Goal: Transaction & Acquisition: Purchase product/service

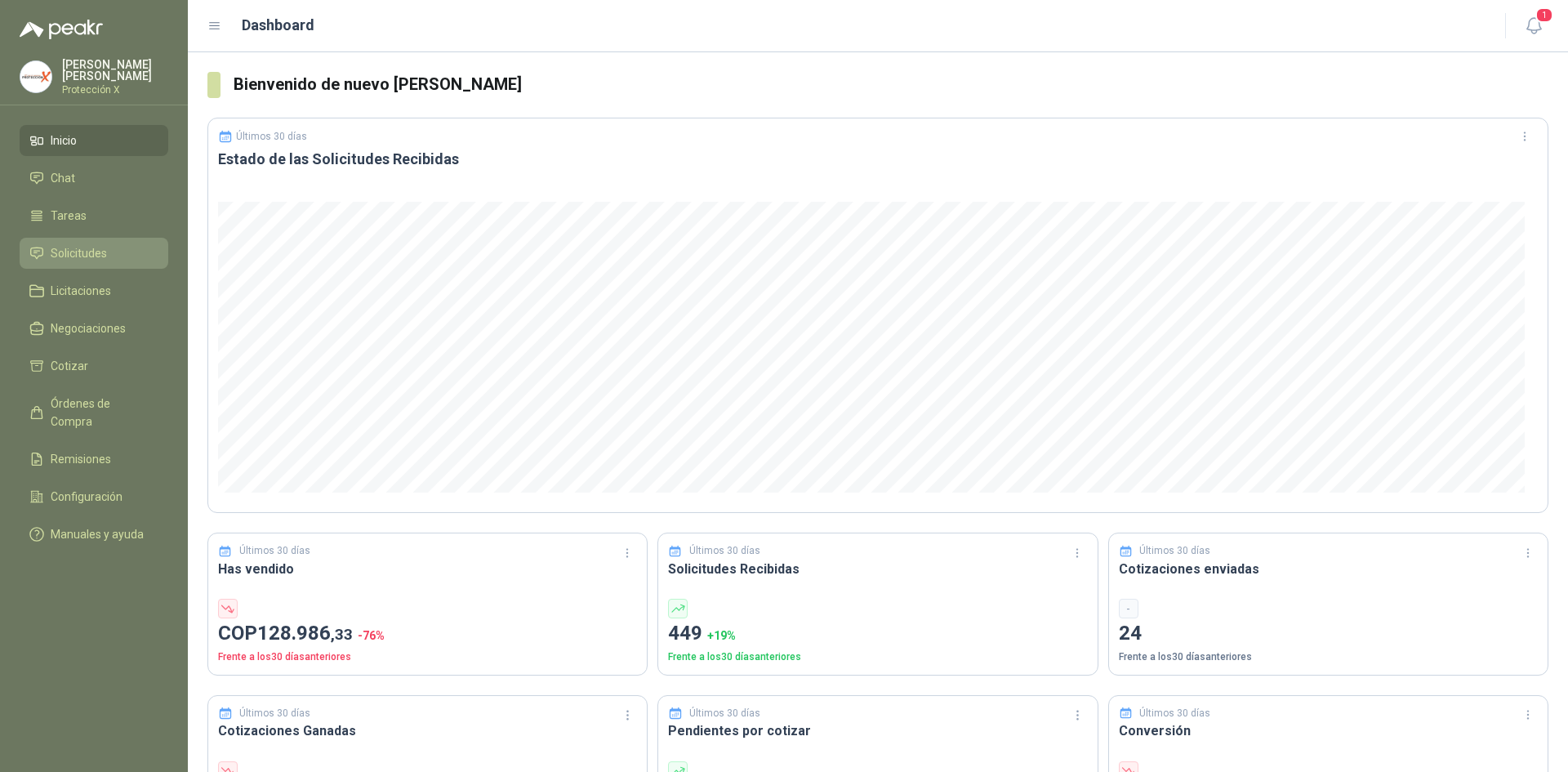
click at [58, 264] on link "Solicitudes" at bounding box center [94, 253] width 149 height 31
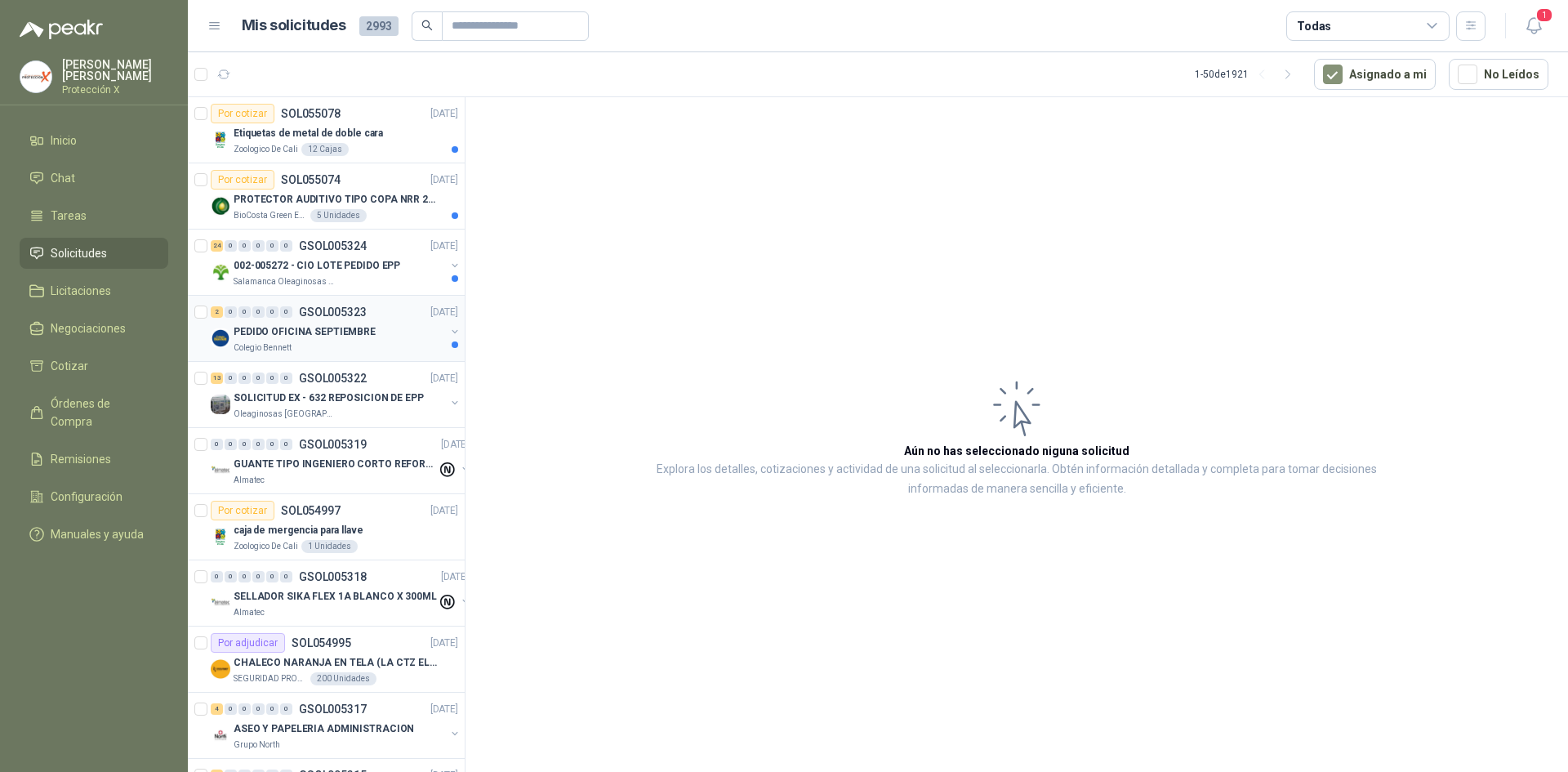
drag, startPoint x: 380, startPoint y: 356, endPoint x: 373, endPoint y: 349, distance: 9.9
click at [379, 356] on div "2 0 0 0 0 0 GSOL005323 [DATE] PEDIDO OFICINA SEPTIEMBRE Colegio [PERSON_NAME]" at bounding box center [326, 329] width 277 height 67
click at [375, 320] on div "2 0 0 0 0 0 GSOL005323 [DATE]" at bounding box center [336, 312] width 251 height 20
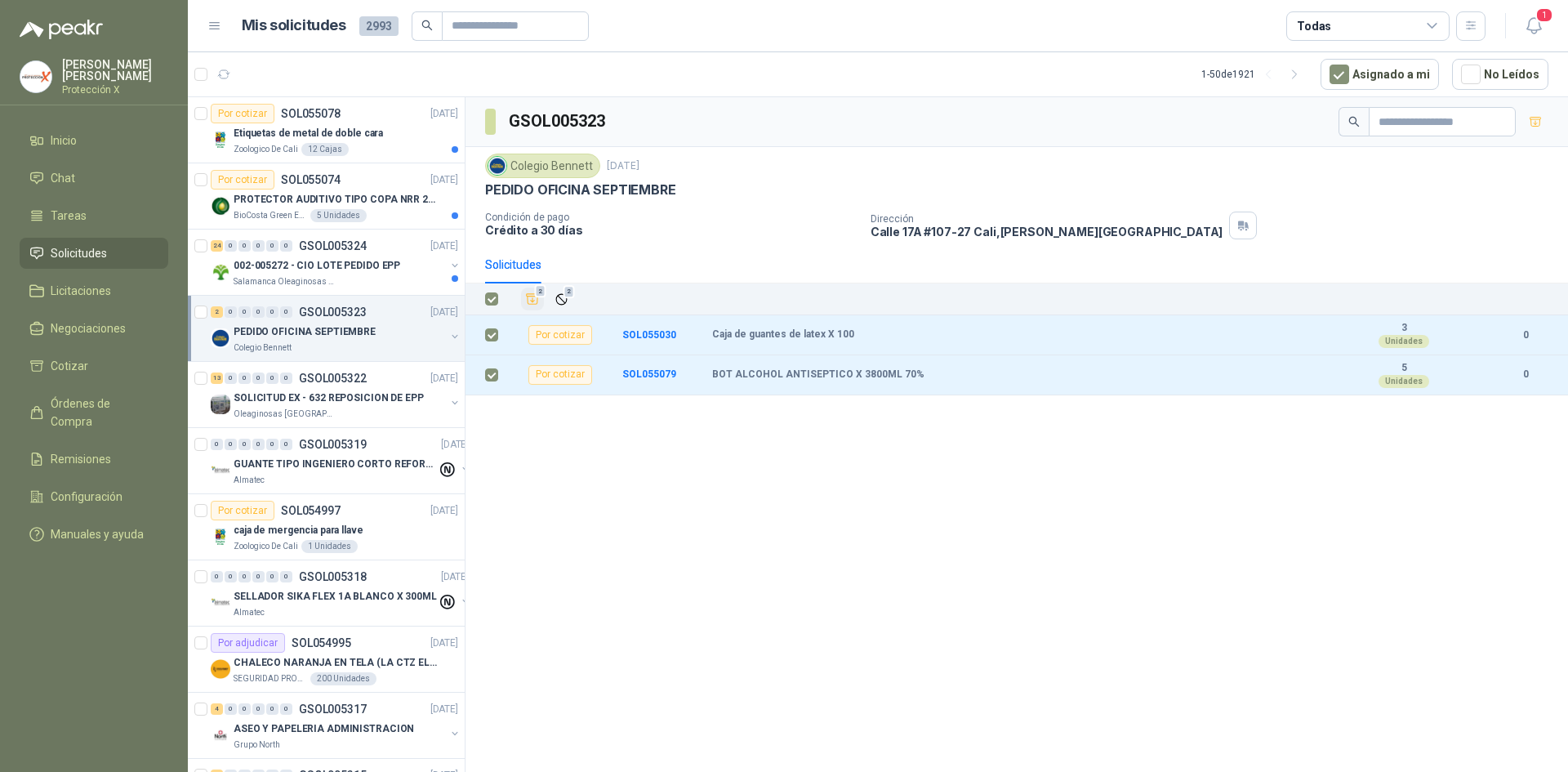
click at [531, 298] on icon "Añadir" at bounding box center [532, 299] width 15 height 15
click at [95, 370] on li "Cotizar 2" at bounding box center [94, 366] width 129 height 18
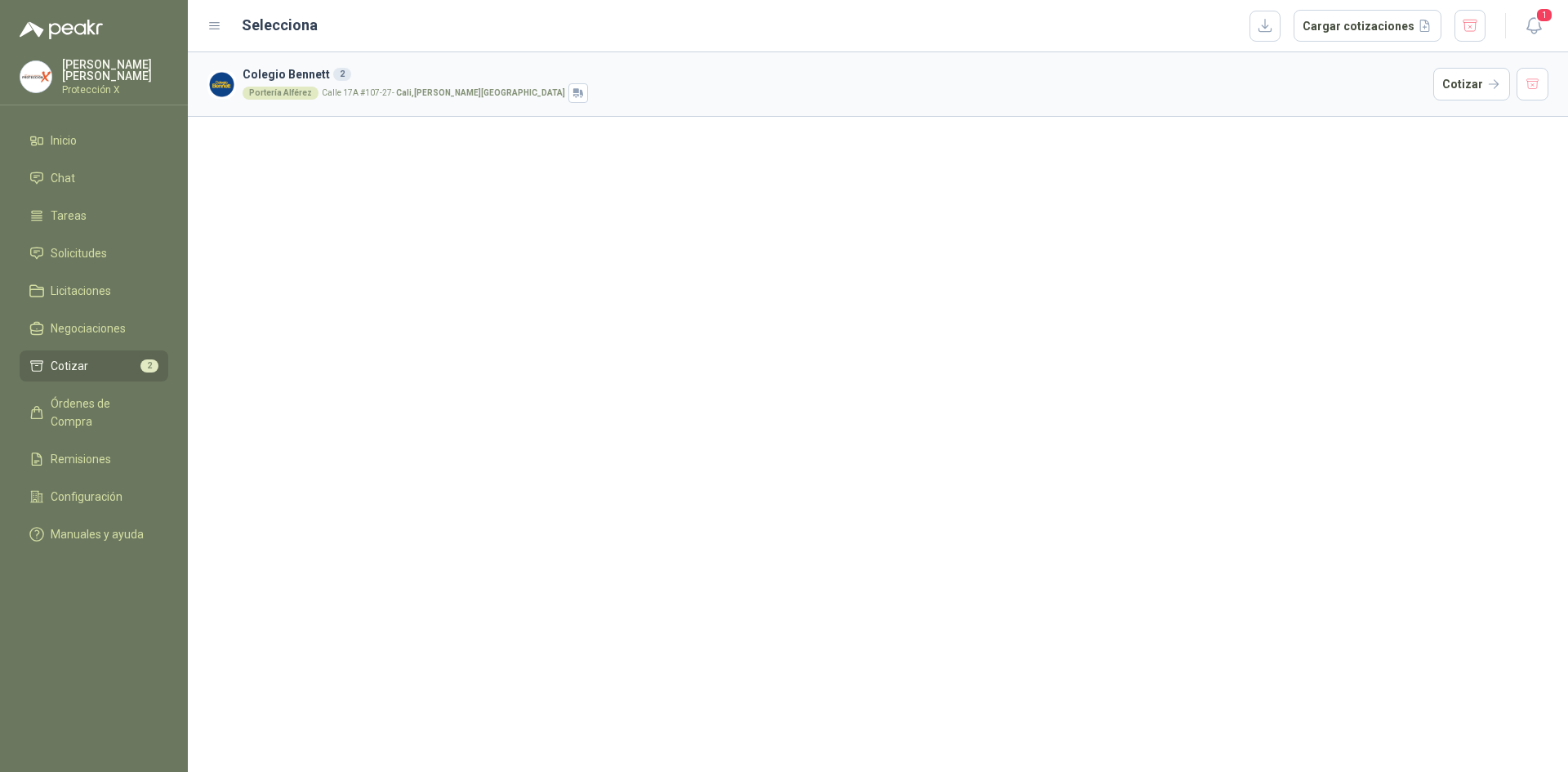
click at [342, 96] on p "[STREET_ADDRESS][PERSON_NAME]" at bounding box center [444, 93] width 243 height 8
click at [1461, 88] on button "Cotizar" at bounding box center [1471, 85] width 76 height 33
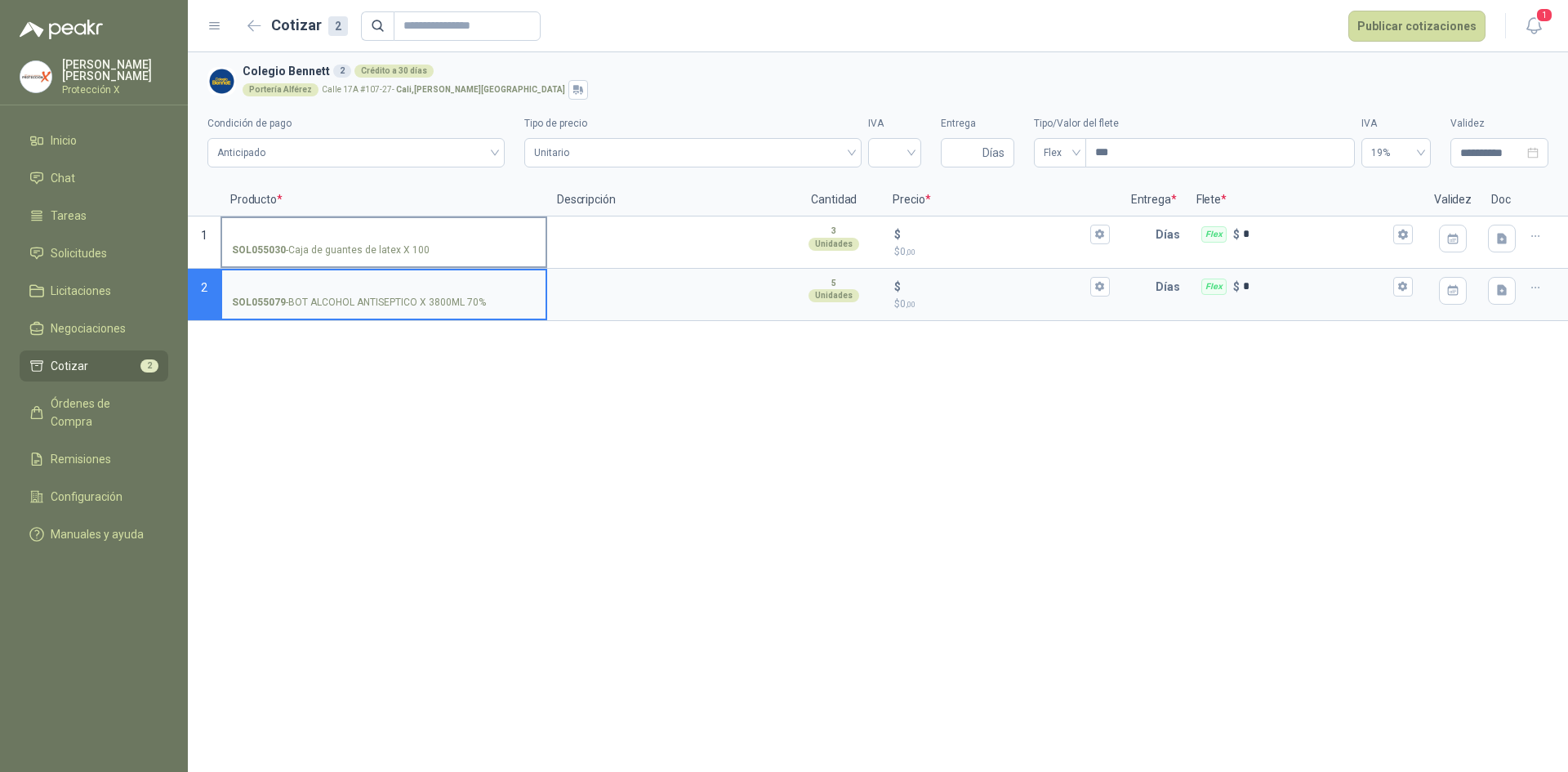
click at [310, 237] on input "SOL055030 - Caja de guantes de latex X 100" at bounding box center [384, 234] width 304 height 12
click at [411, 264] on div "SOL055030 - Caja de guantes de latex X 100" at bounding box center [384, 243] width 327 height 53
click at [405, 238] on input "SOL055030 - Caja de guantes de latex X 100" at bounding box center [384, 234] width 304 height 12
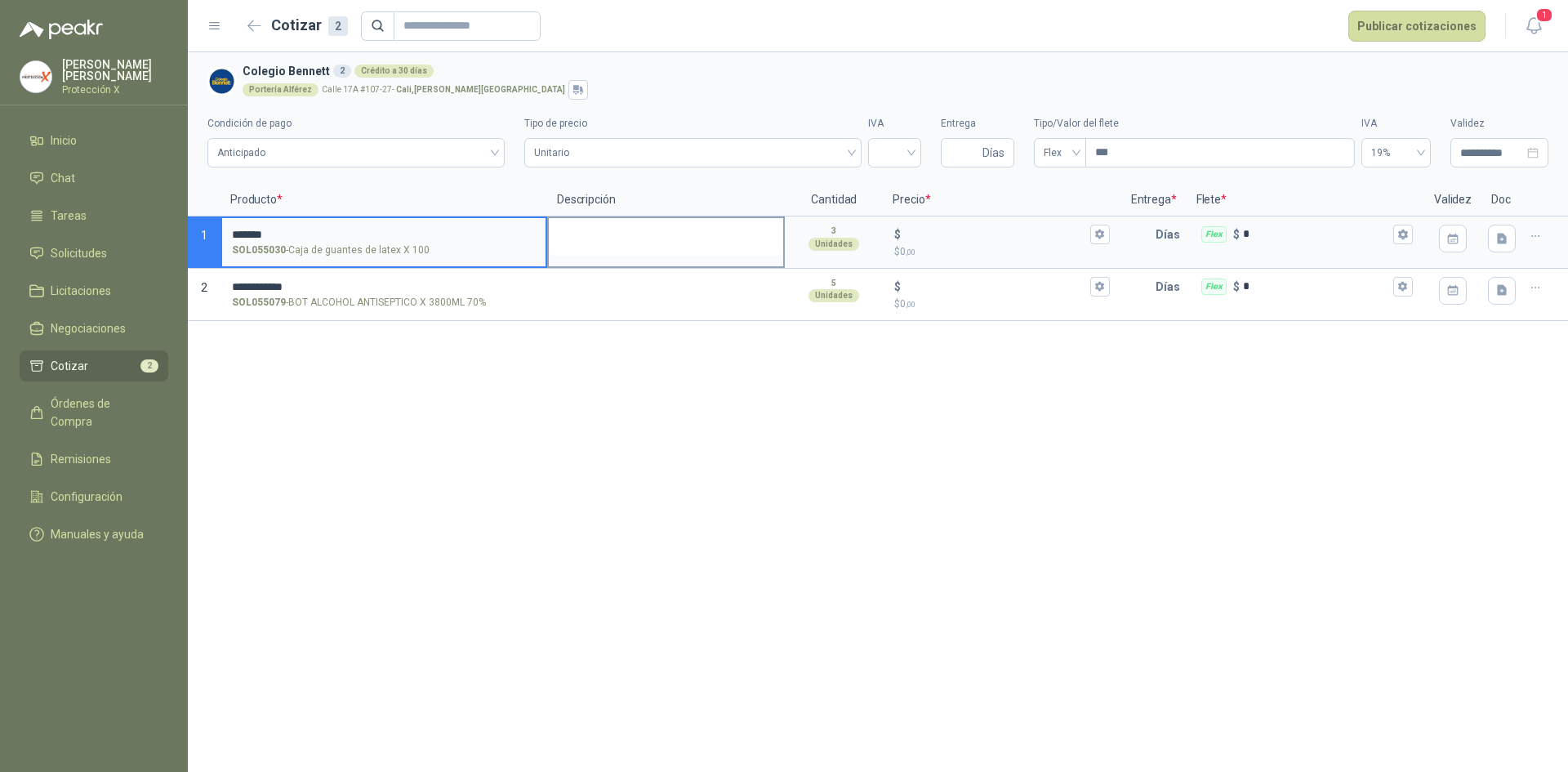
click at [554, 247] on textarea at bounding box center [665, 237] width 234 height 38
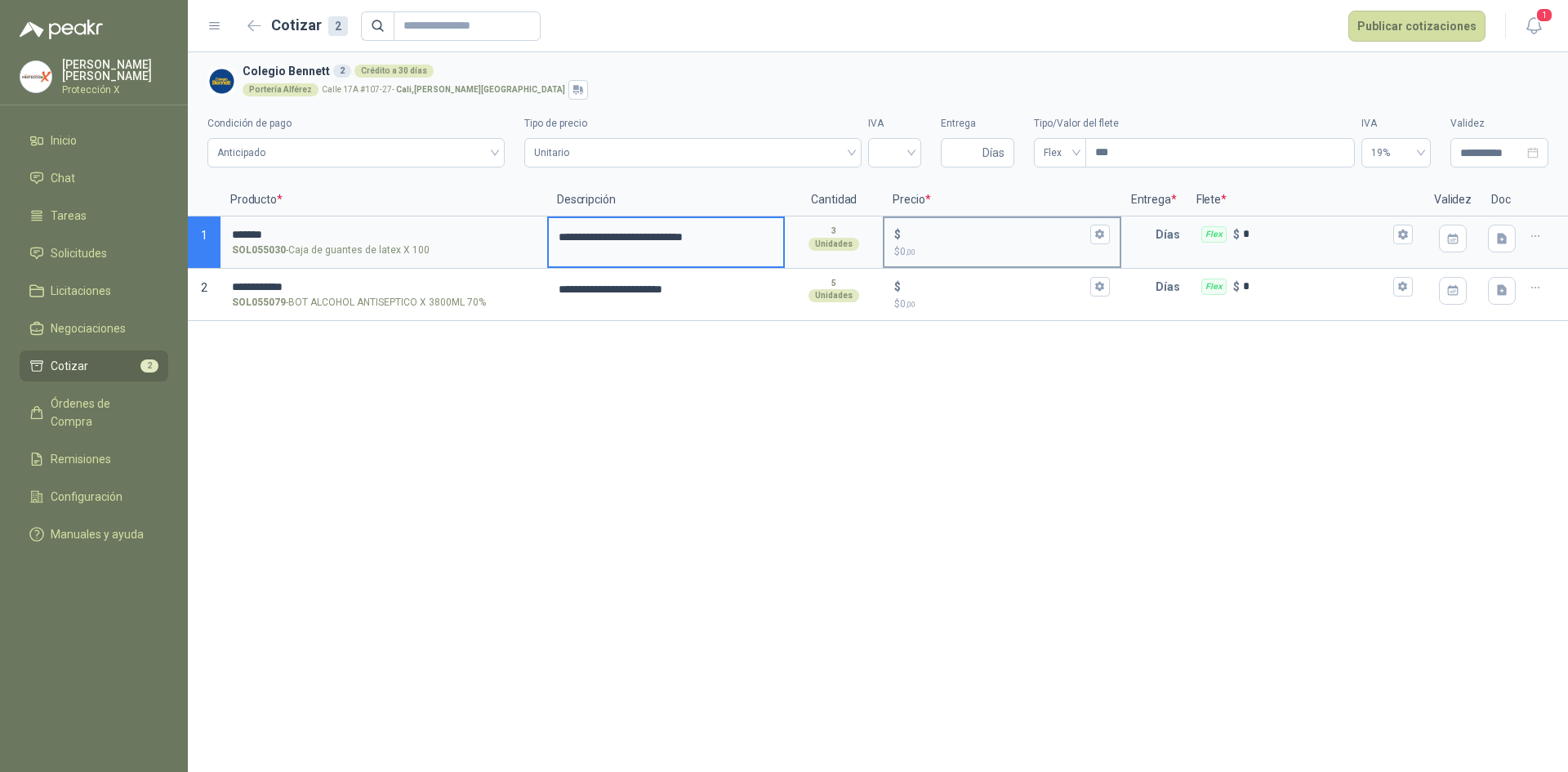
click at [963, 235] on input "$ $ 0 ,00" at bounding box center [996, 233] width 182 height 12
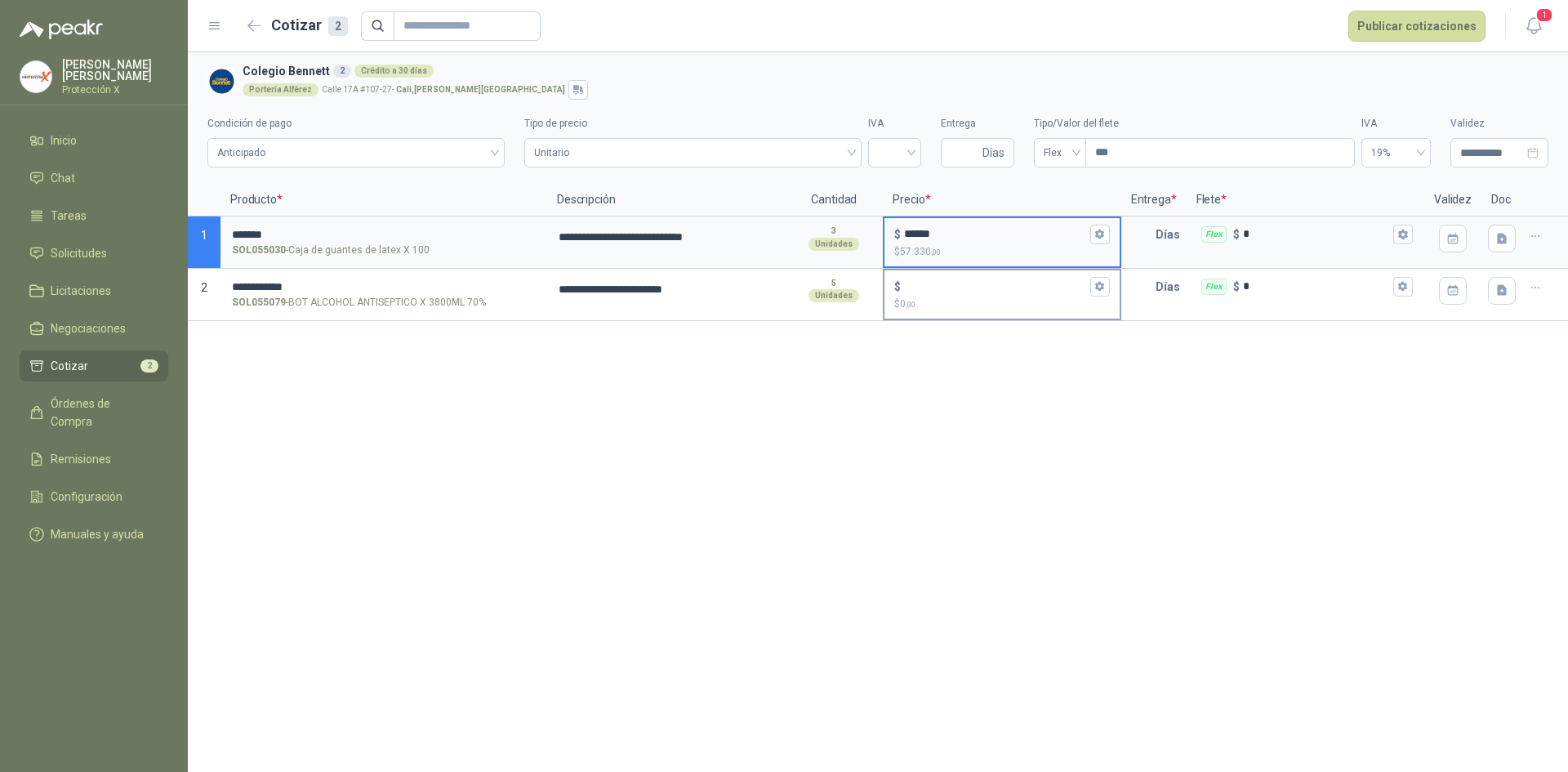
type input "******"
click at [942, 266] on div "$ ****** $ 57.330 ,00" at bounding box center [1001, 243] width 237 height 53
click at [945, 285] on input "$ $ 0 ,00" at bounding box center [996, 286] width 182 height 12
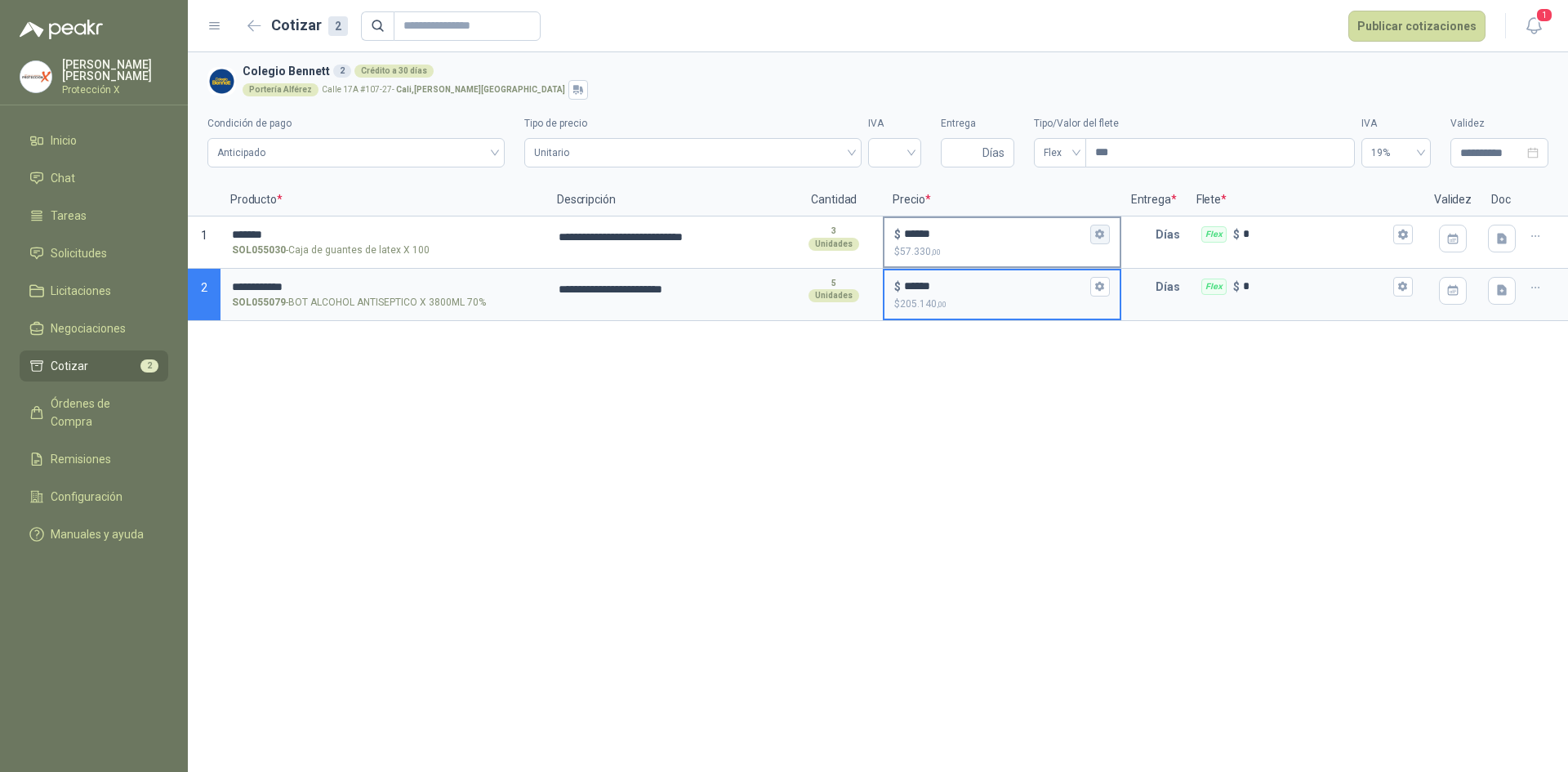
type input "******"
click at [1096, 227] on button "$ ****** $ 57.330 ,00" at bounding box center [1101, 234] width 20 height 20
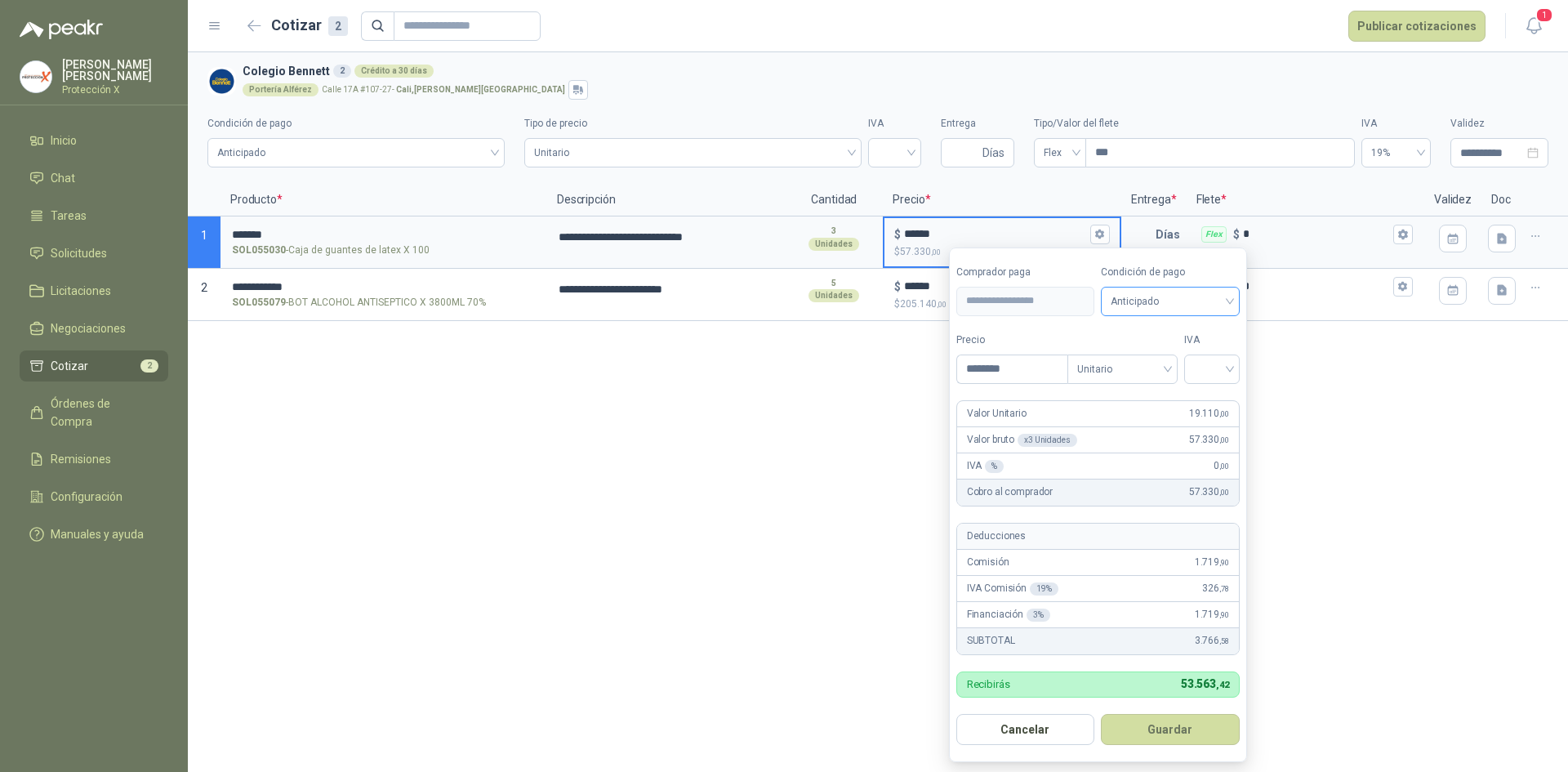
click at [1184, 301] on span "Anticipado" at bounding box center [1170, 301] width 119 height 25
click at [1153, 365] on div "Crédito a 30 días" at bounding box center [1173, 362] width 114 height 18
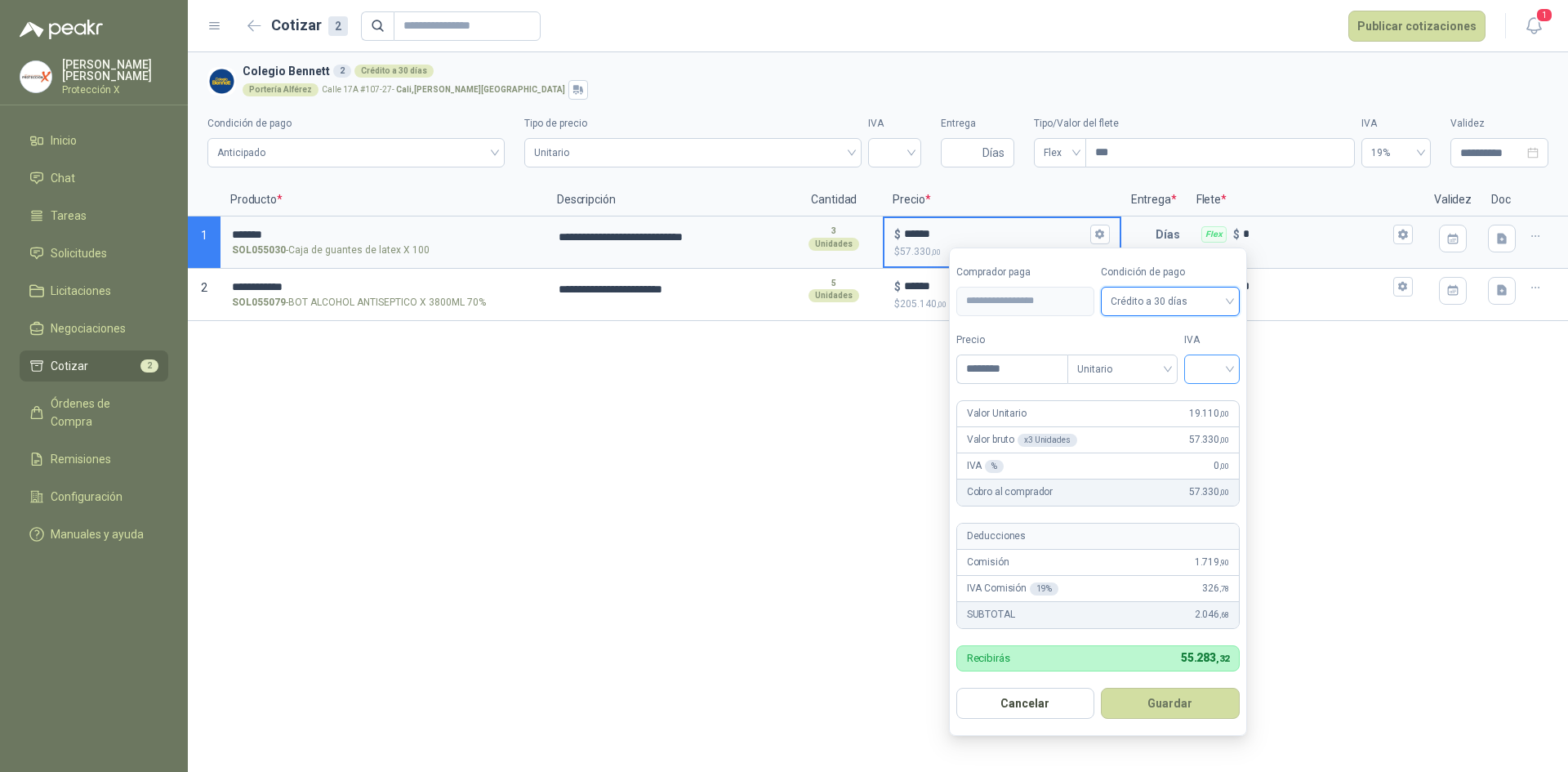
click at [1208, 365] on input "search" at bounding box center [1212, 368] width 36 height 25
click at [1206, 397] on div "19%" at bounding box center [1216, 403] width 30 height 18
click at [1178, 708] on button "Guardar" at bounding box center [1174, 703] width 140 height 31
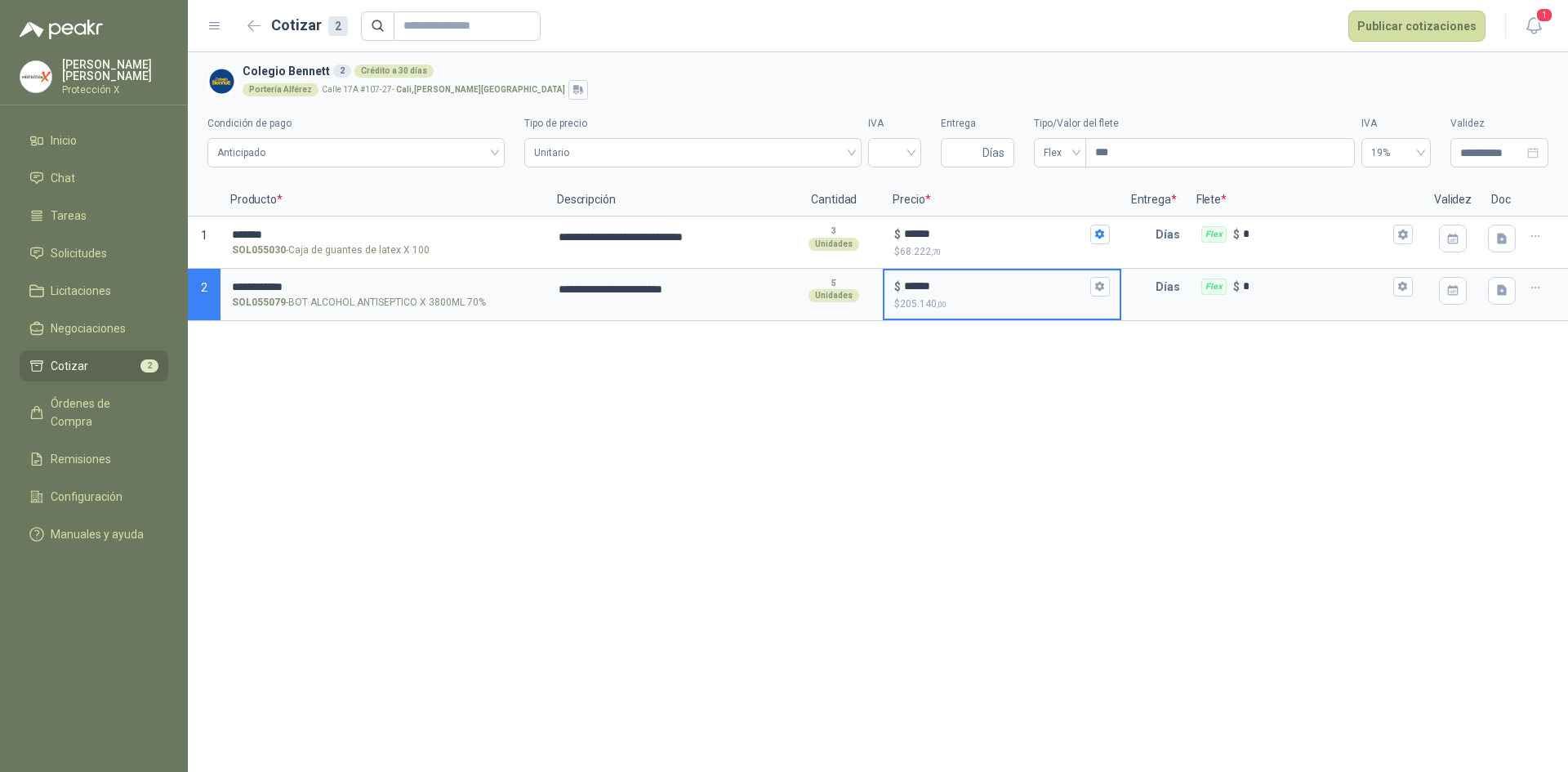
click at [1007, 291] on input "******" at bounding box center [996, 286] width 182 height 12
click at [1105, 291] on icon "button" at bounding box center [1100, 286] width 11 height 11
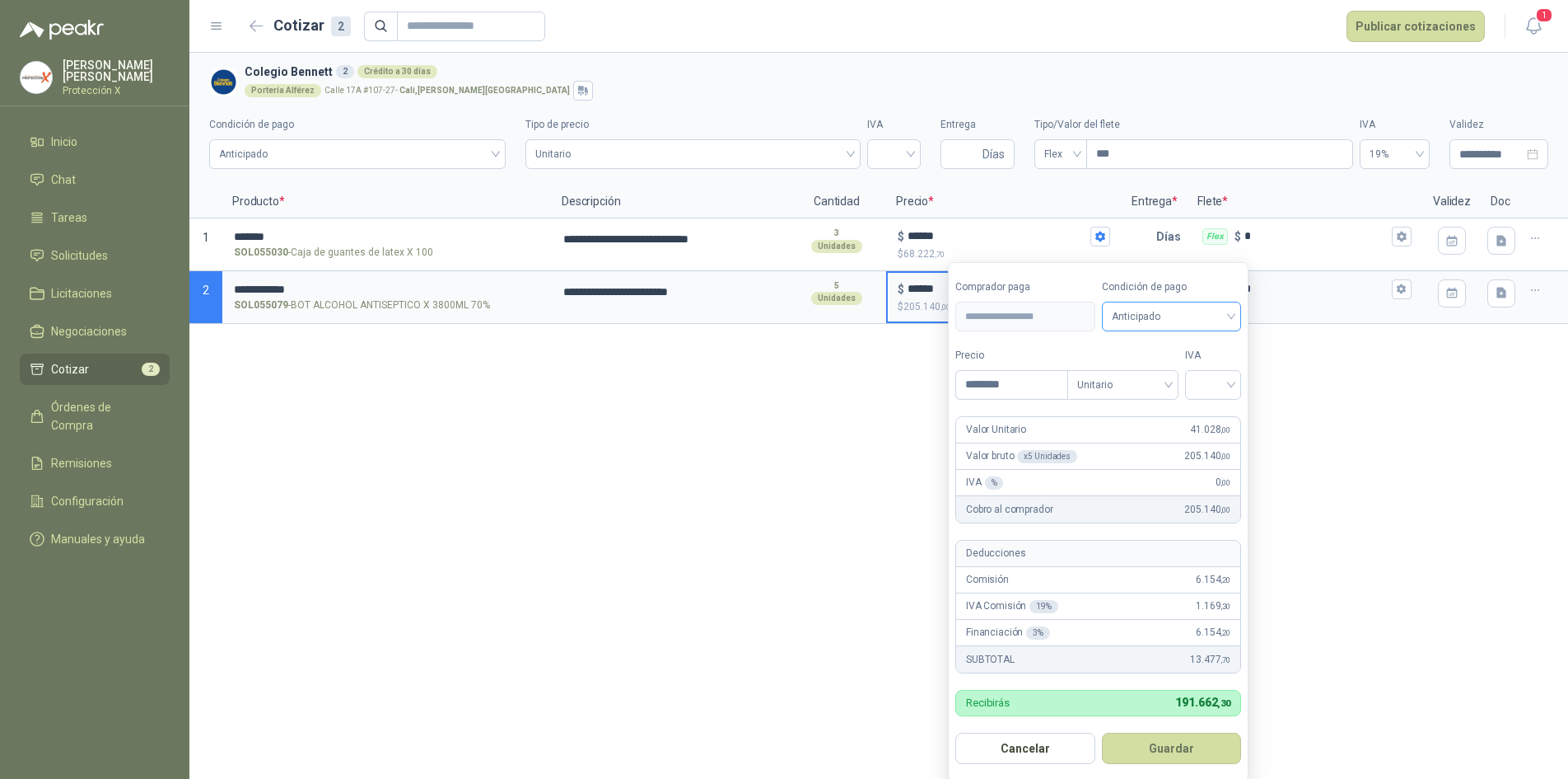
click at [1174, 327] on span "Anticipado" at bounding box center [1172, 317] width 120 height 25
click at [1165, 370] on div "Crédito a 30 días" at bounding box center [1174, 378] width 115 height 18
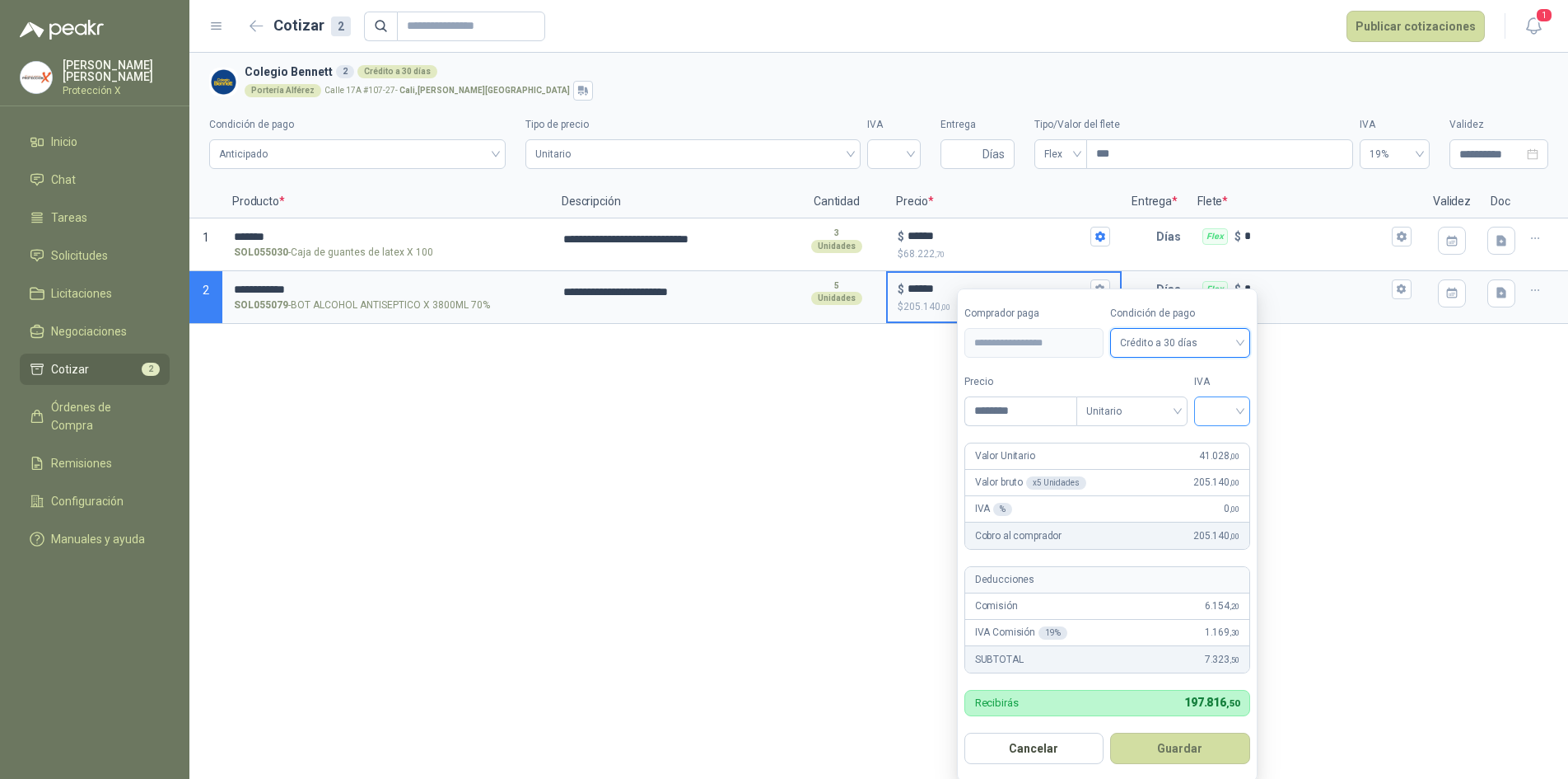
click at [1241, 412] on input "search" at bounding box center [1223, 409] width 36 height 25
click at [1224, 444] on div "19%" at bounding box center [1226, 446] width 31 height 18
click at [1172, 736] on button "Guardar" at bounding box center [1184, 748] width 142 height 31
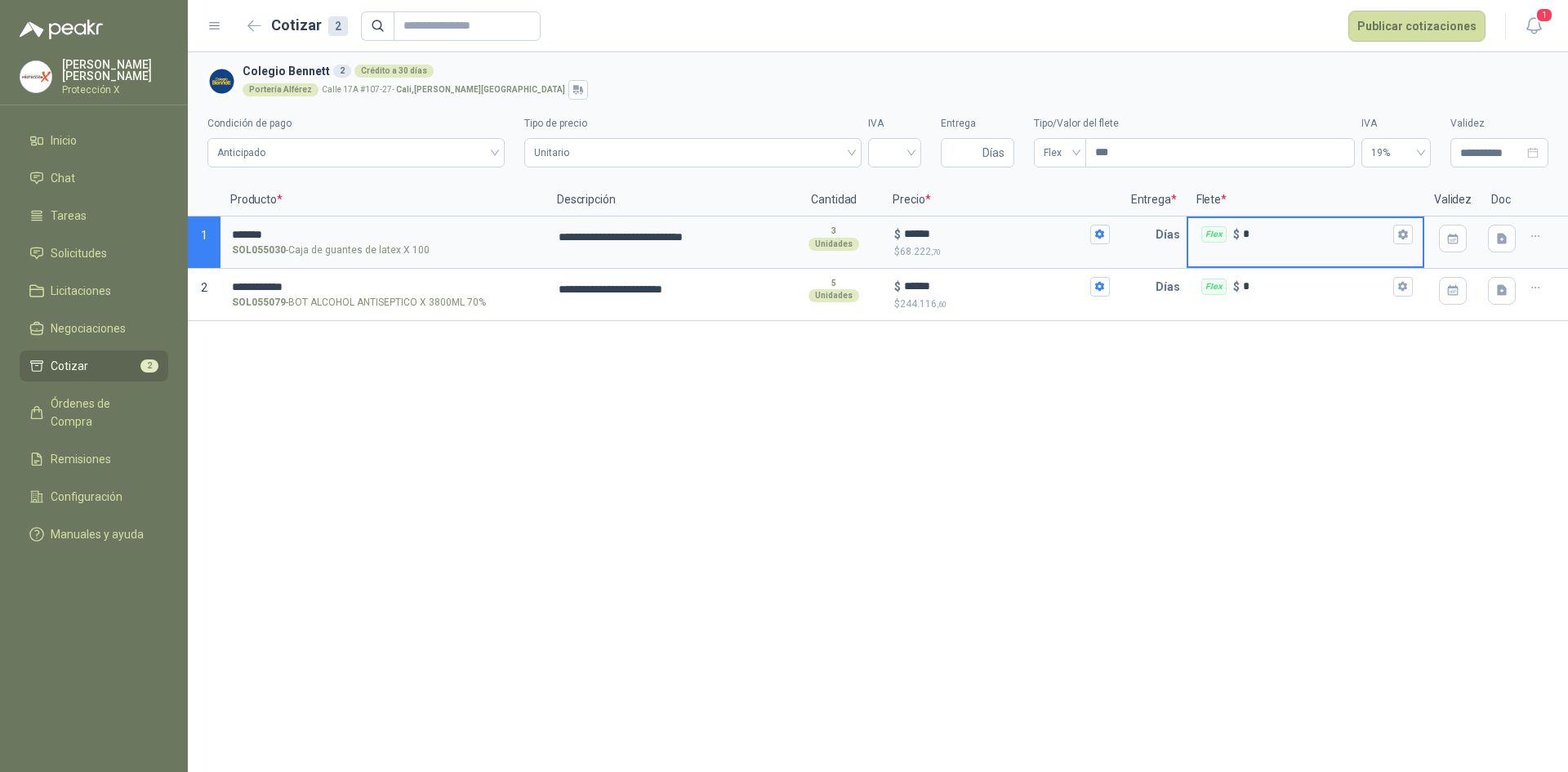
click at [1285, 239] on input "*" at bounding box center [1317, 233] width 147 height 12
drag, startPoint x: 1253, startPoint y: 239, endPoint x: 1239, endPoint y: 237, distance: 14.1
click at [1239, 237] on div "Flex $ *" at bounding box center [1305, 235] width 234 height 33
type input "******"
click at [1136, 233] on input "text" at bounding box center [1139, 235] width 33 height 33
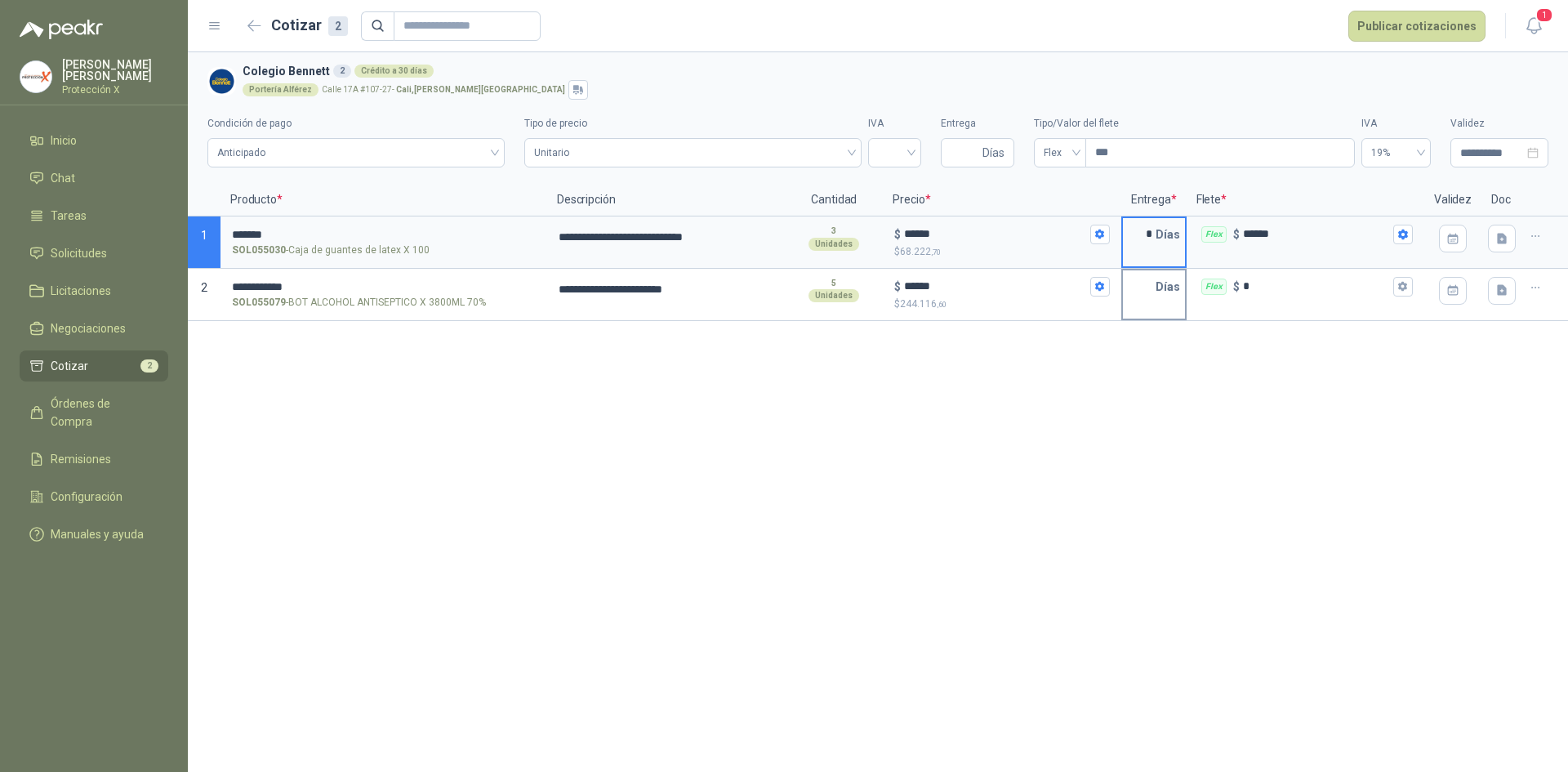
type input "*"
click at [1143, 306] on div "Días" at bounding box center [1154, 295] width 66 height 53
click at [1147, 288] on input "text" at bounding box center [1139, 287] width 33 height 33
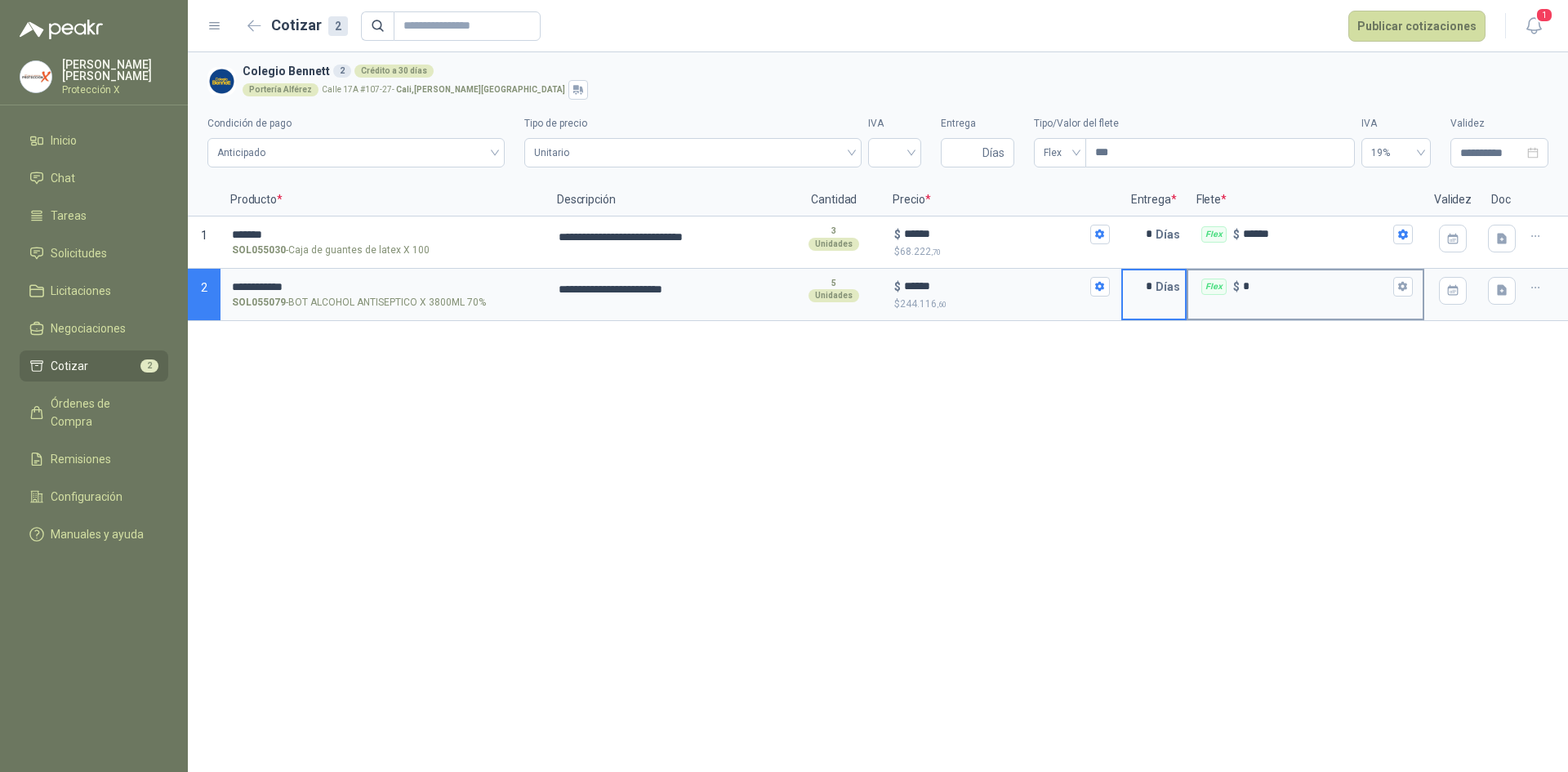
type input "*"
click at [1396, 316] on div "Flex $ *" at bounding box center [1305, 295] width 237 height 53
click at [1456, 385] on div "**********" at bounding box center [878, 412] width 1381 height 719
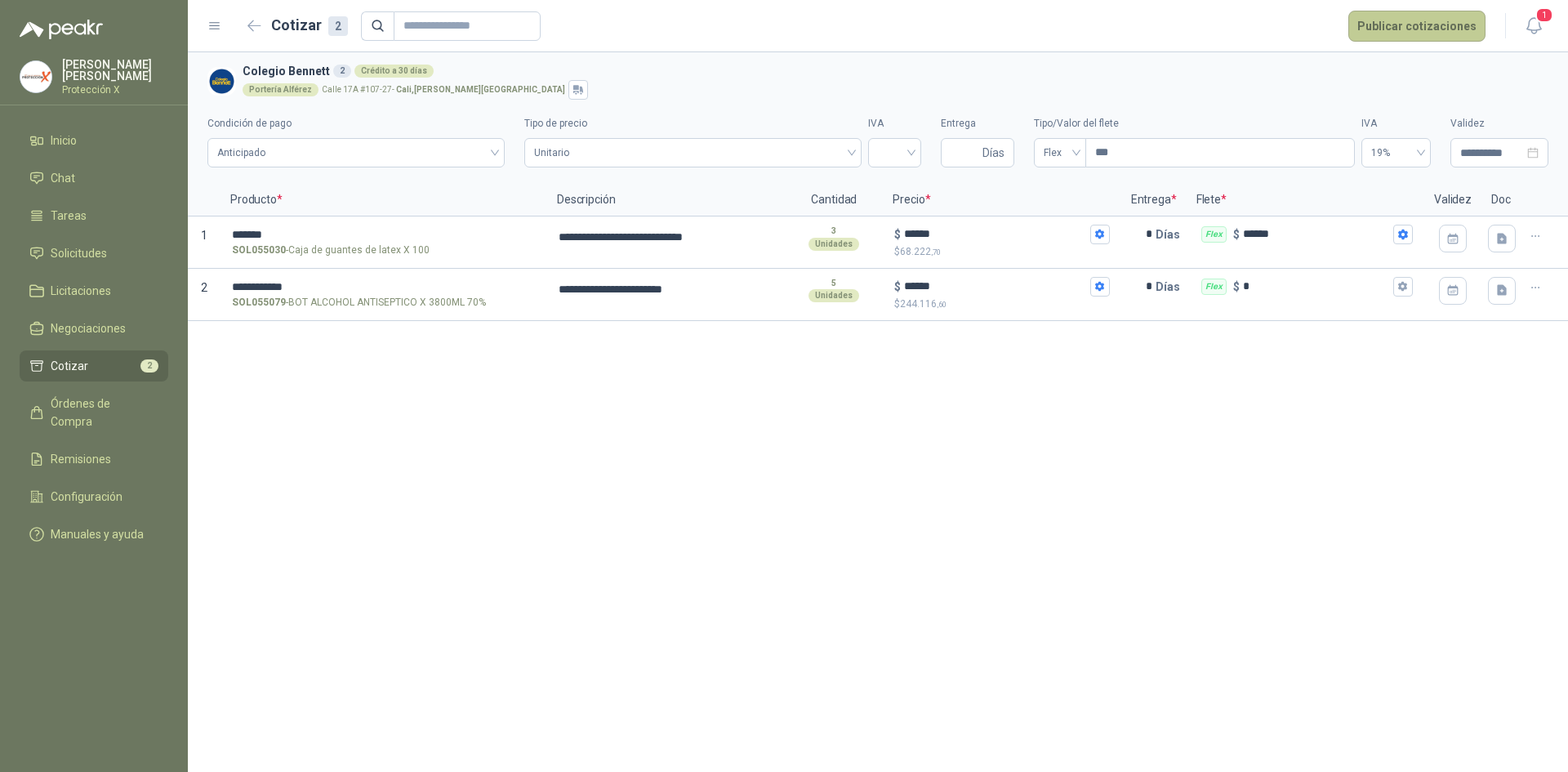
click at [1383, 31] on button "Publicar cotizaciones" at bounding box center [1417, 26] width 137 height 31
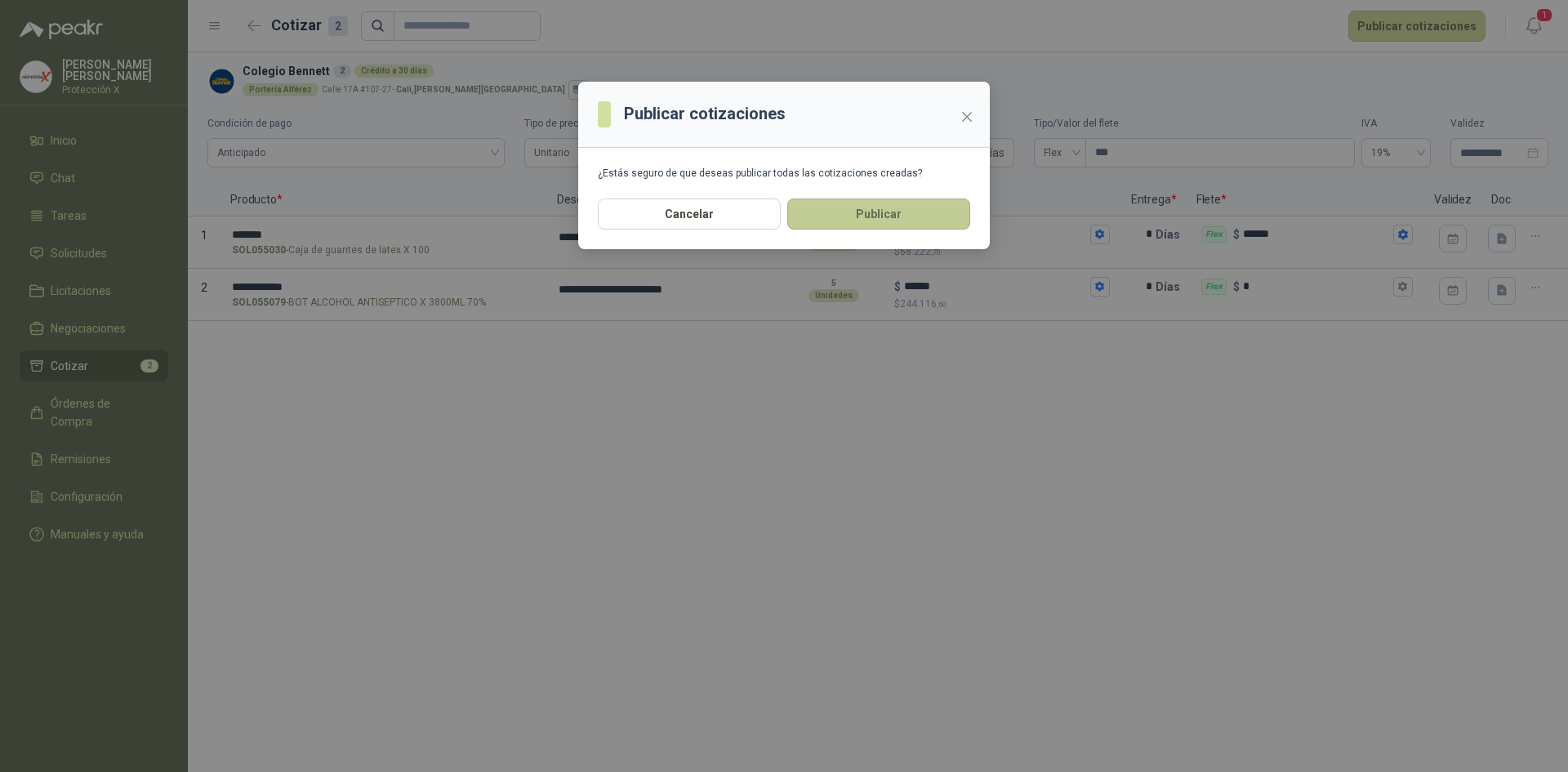
click at [890, 209] on button "Publicar" at bounding box center [879, 214] width 183 height 31
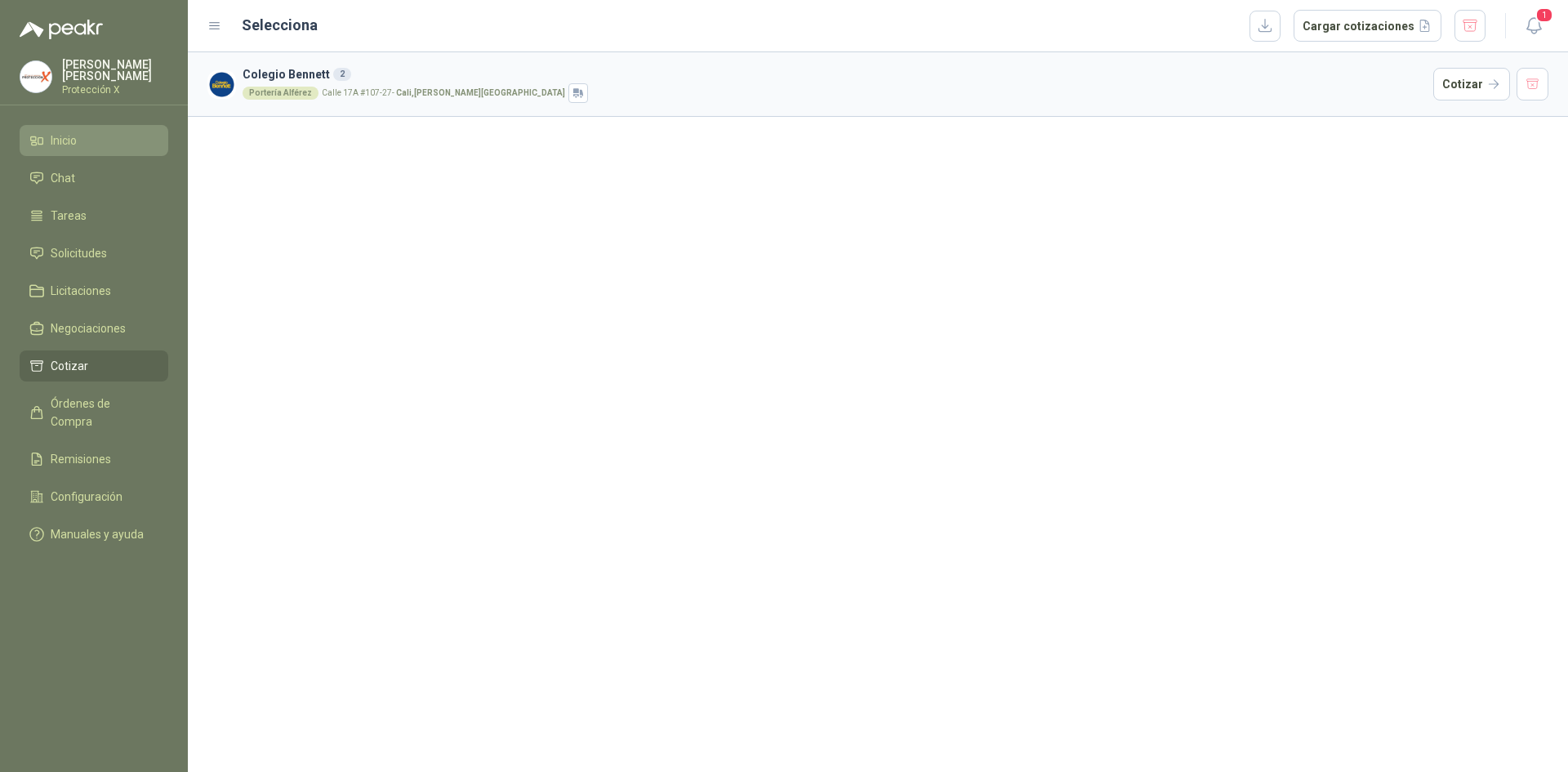
click at [57, 145] on span "Inicio" at bounding box center [64, 140] width 26 height 18
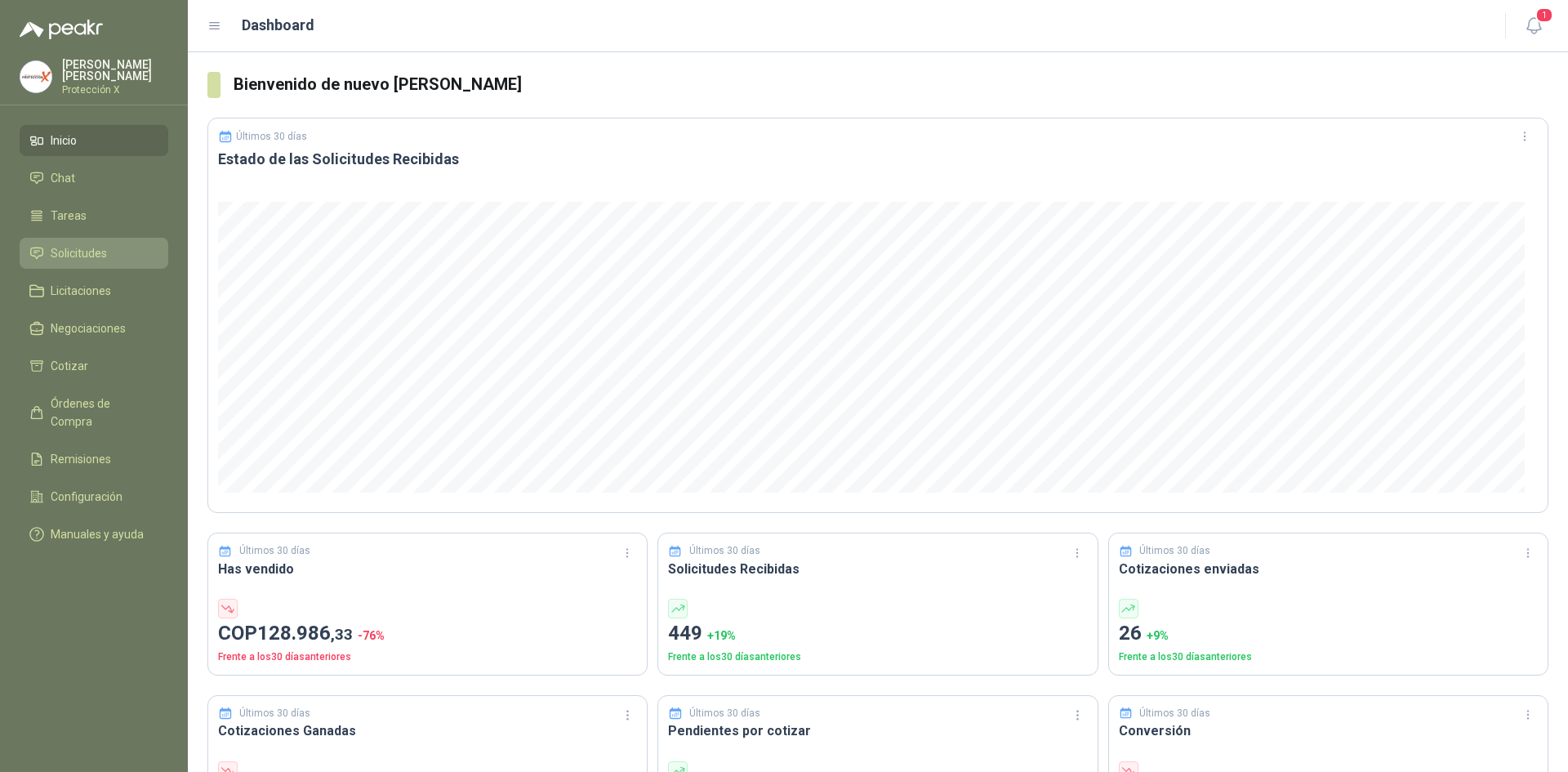
click at [79, 240] on link "Solicitudes" at bounding box center [94, 253] width 149 height 31
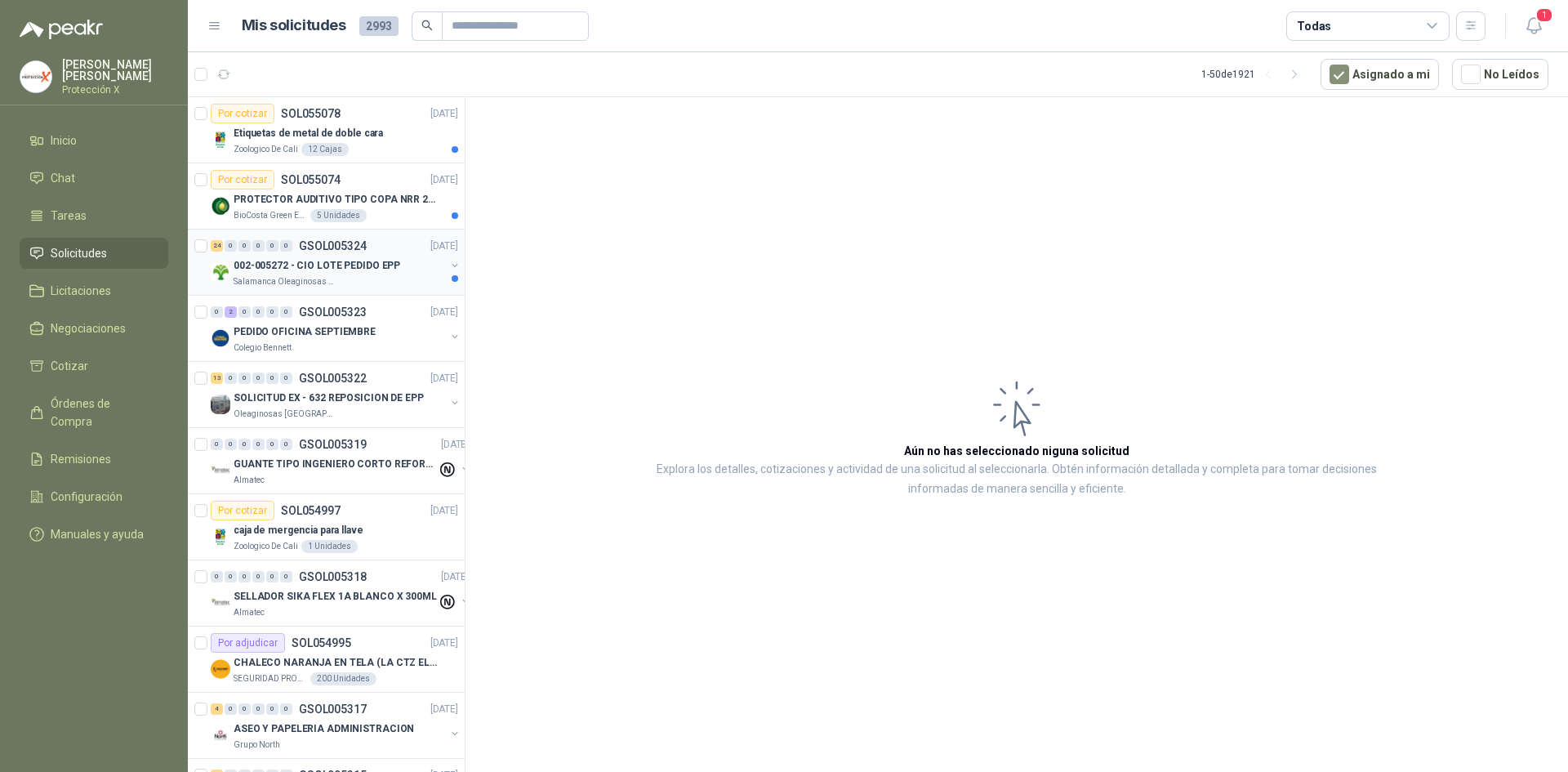
click at [386, 268] on p "002-005272 - CIO LOTE PEDIDO EPP" at bounding box center [316, 265] width 167 height 16
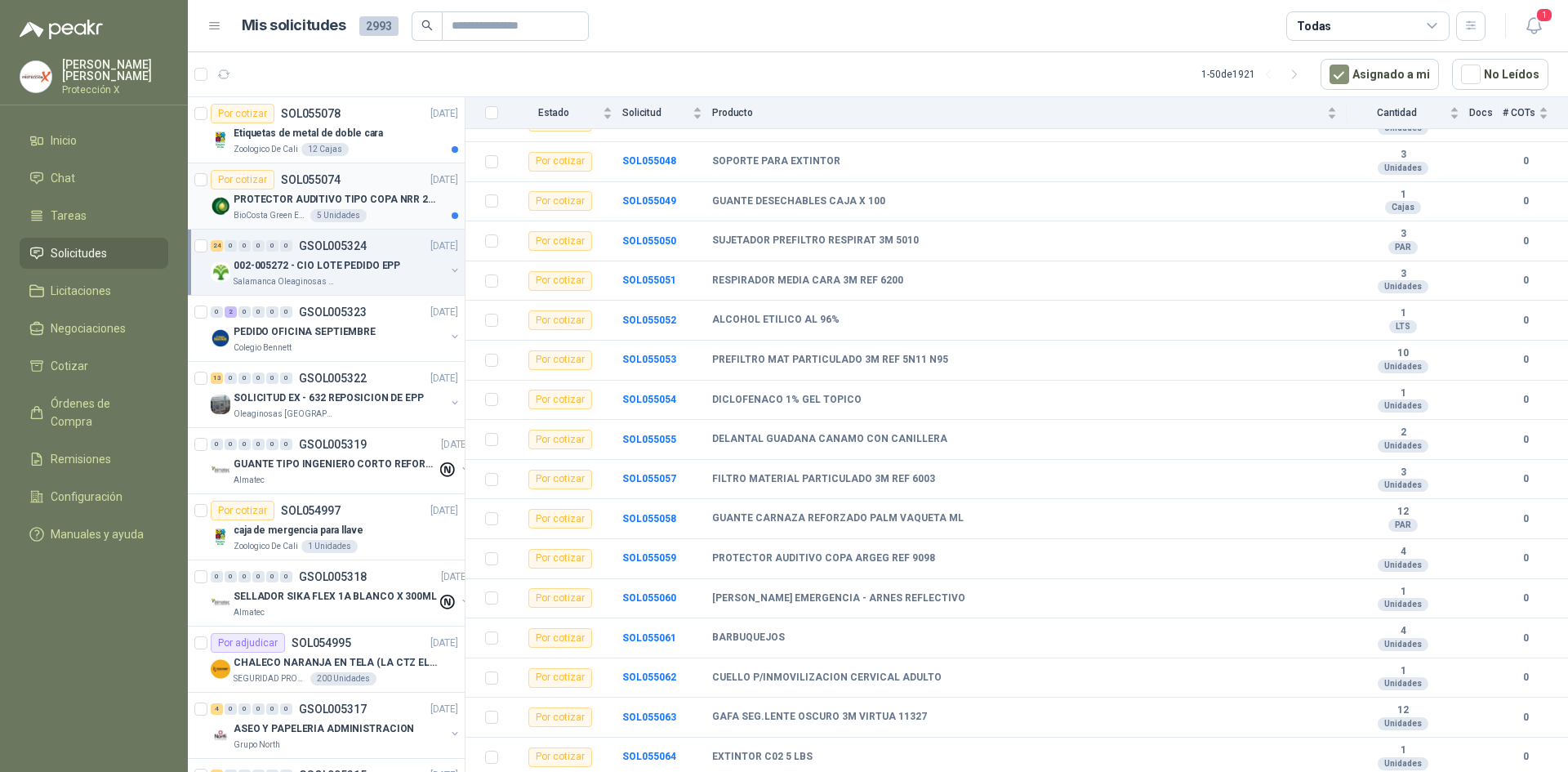
click at [315, 201] on p "PROTECTOR AUDITIVO TIPO COPA NRR 23dB" at bounding box center [335, 200] width 204 height 16
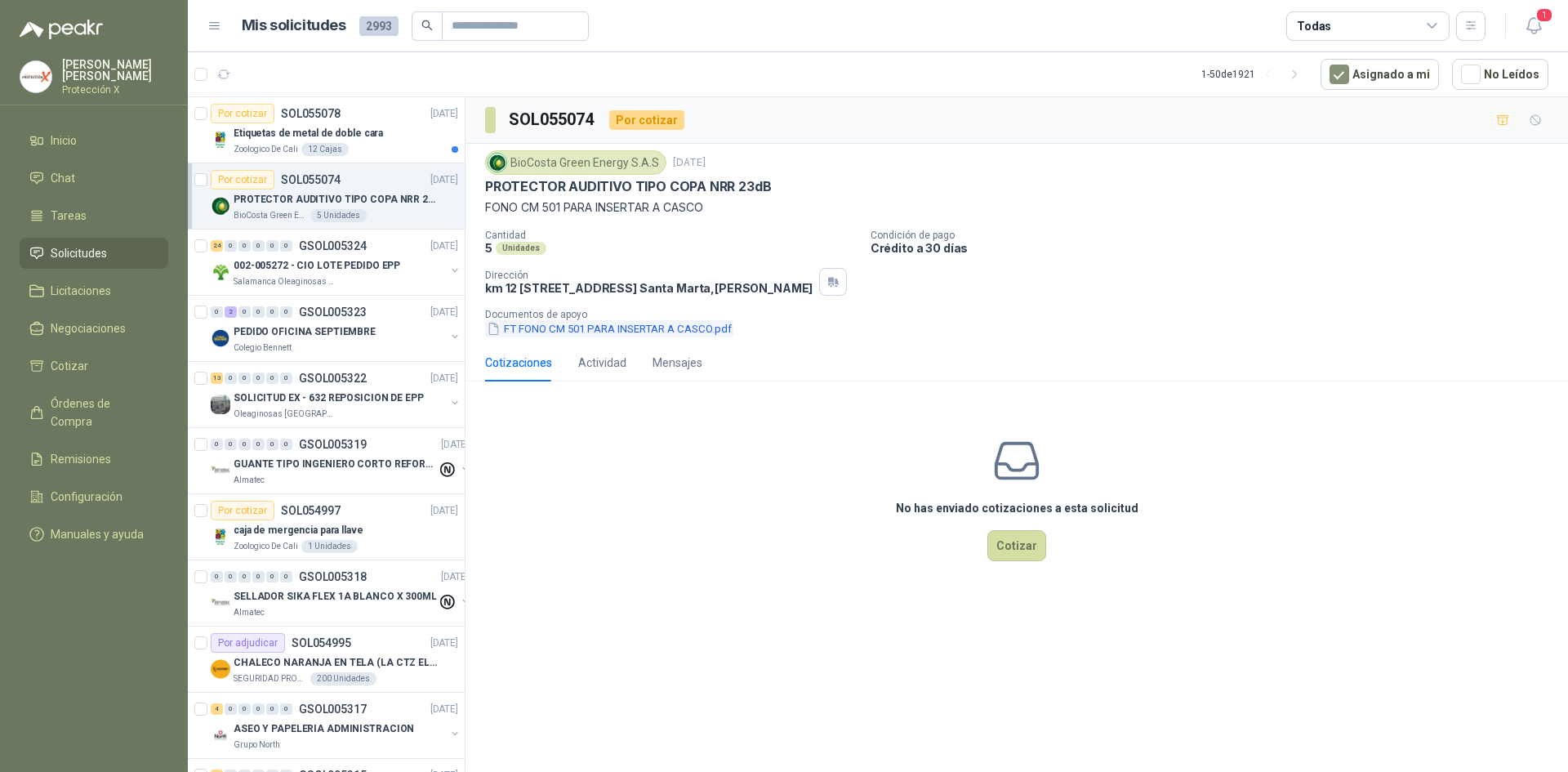
click at [645, 338] on button "FT FONO CM 501 PARA INSERTAR A CASCO.pdf" at bounding box center [609, 329] width 248 height 17
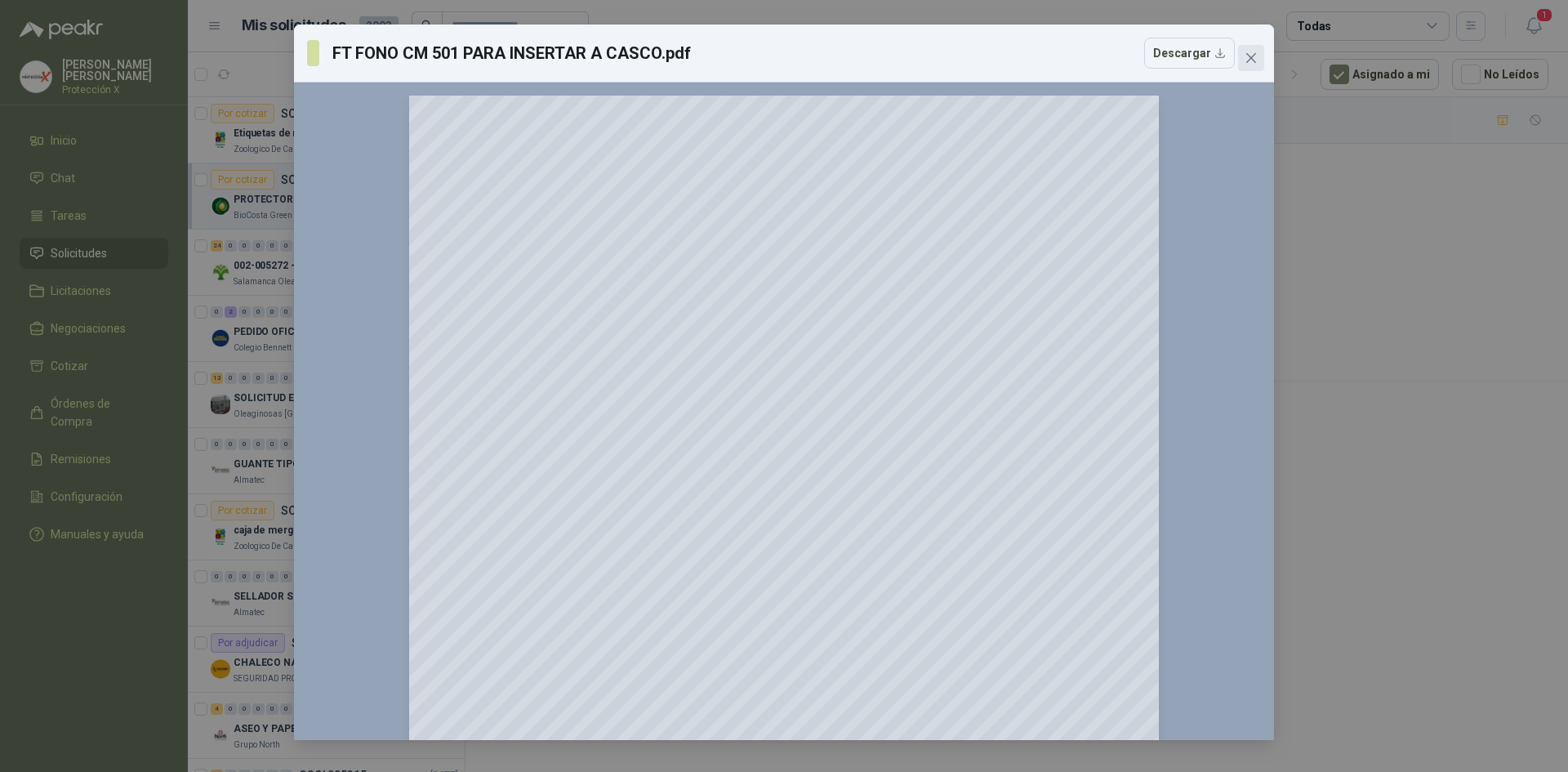
click at [1254, 49] on button "Close" at bounding box center [1252, 58] width 26 height 26
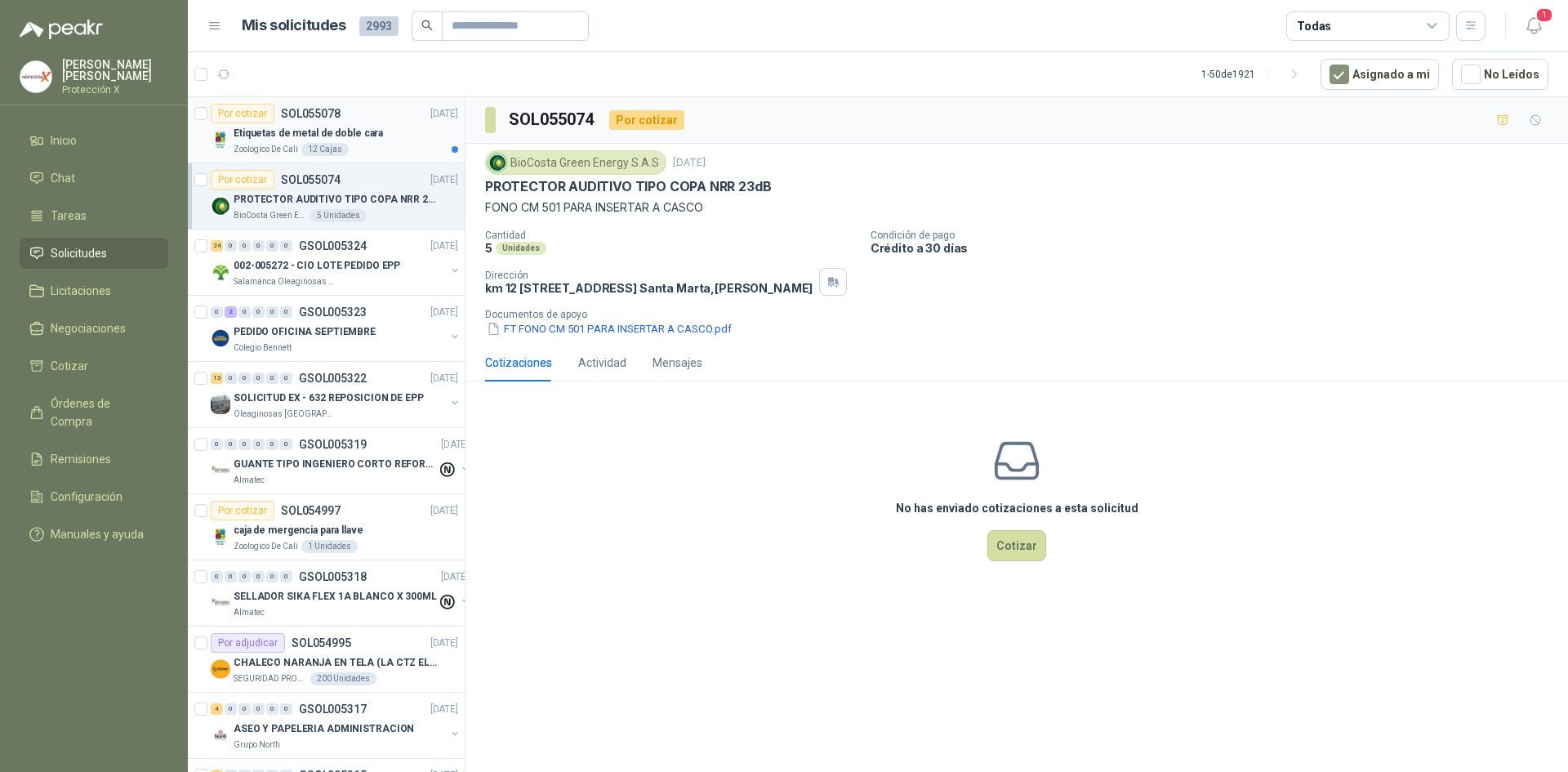
click at [329, 134] on p "Etiquetas de metal de doble cara" at bounding box center [308, 133] width 149 height 16
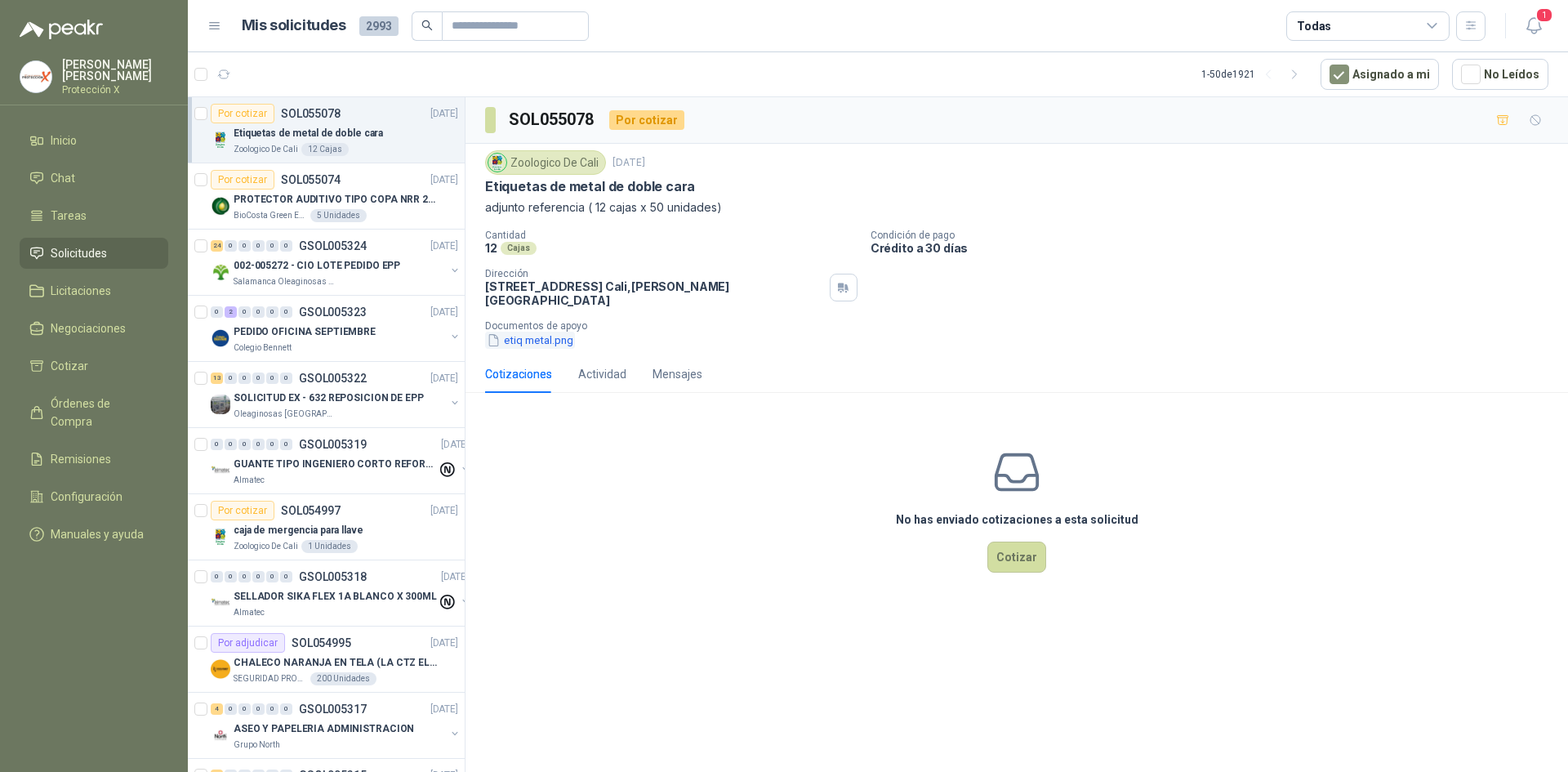
click at [532, 321] on div "Documentos de apoyo etiq metal.png" at bounding box center [1023, 334] width 1077 height 29
click at [530, 332] on button "etiq metal.png" at bounding box center [530, 340] width 90 height 17
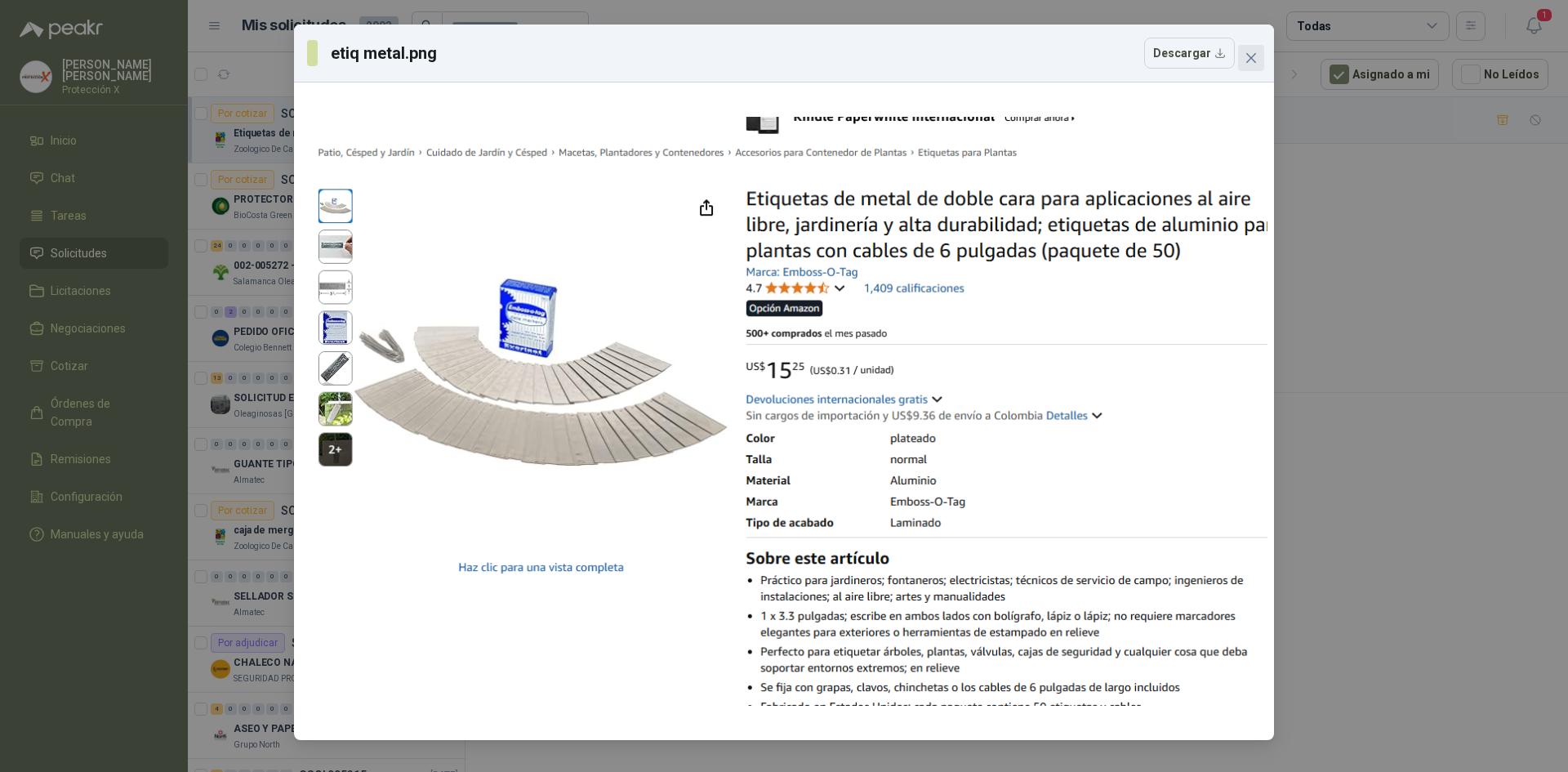
click at [1253, 61] on icon "close" at bounding box center [1252, 58] width 10 height 10
